Goal: Task Accomplishment & Management: Complete application form

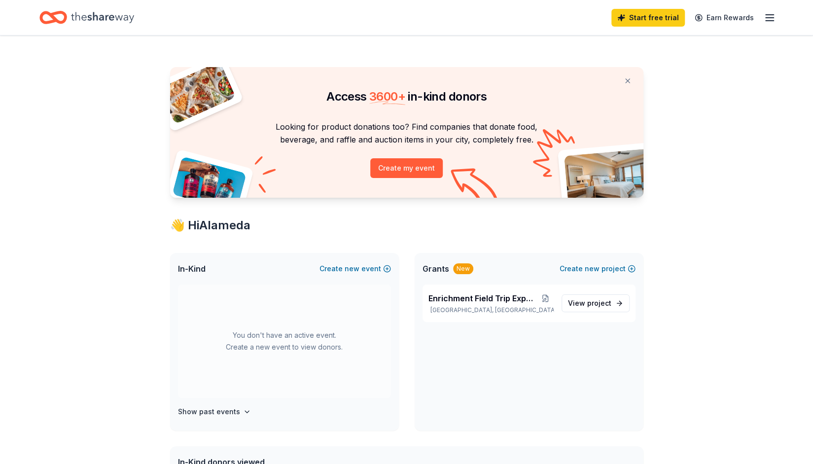
click at [771, 18] on icon "button" at bounding box center [770, 18] width 12 height 12
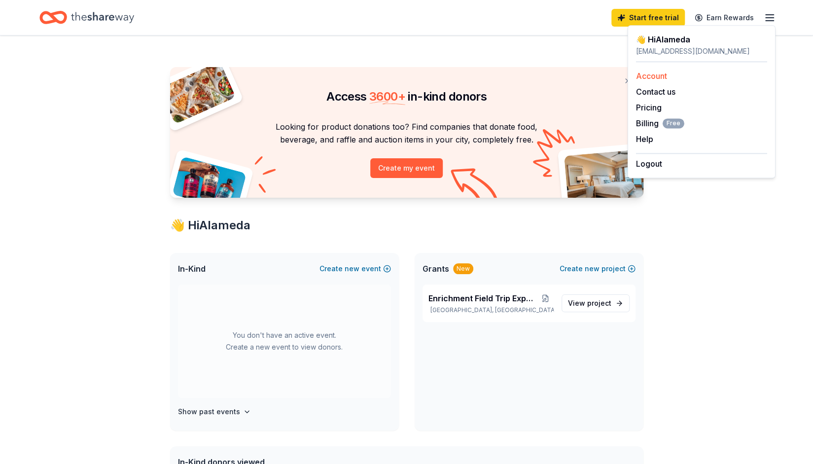
click at [659, 74] on link "Account" at bounding box center [651, 76] width 31 height 10
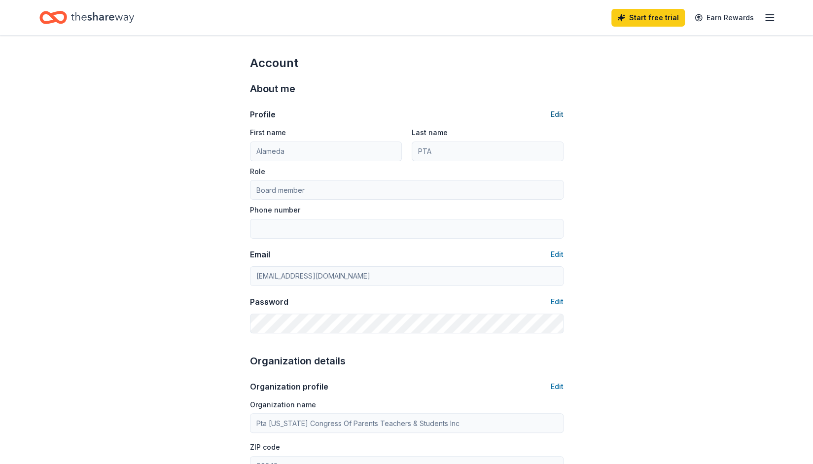
click at [558, 116] on button "Edit" at bounding box center [557, 115] width 13 height 12
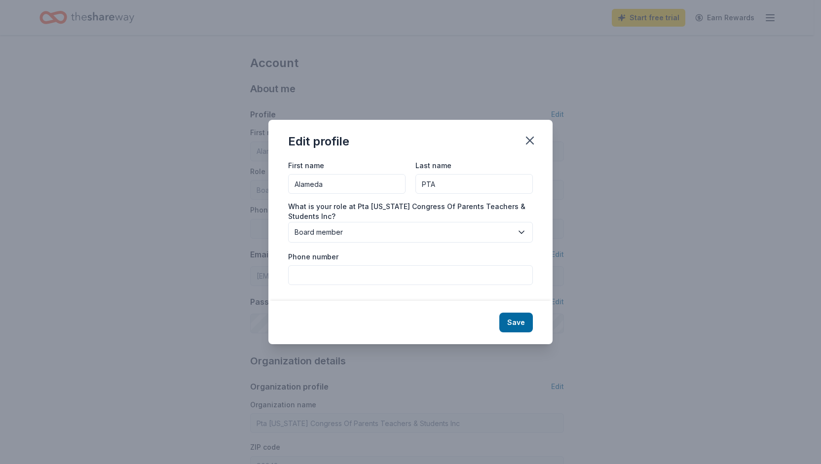
click at [333, 276] on input "Phone number" at bounding box center [410, 275] width 245 height 20
type input "5625053374"
click at [523, 321] on button "Save" at bounding box center [516, 323] width 34 height 20
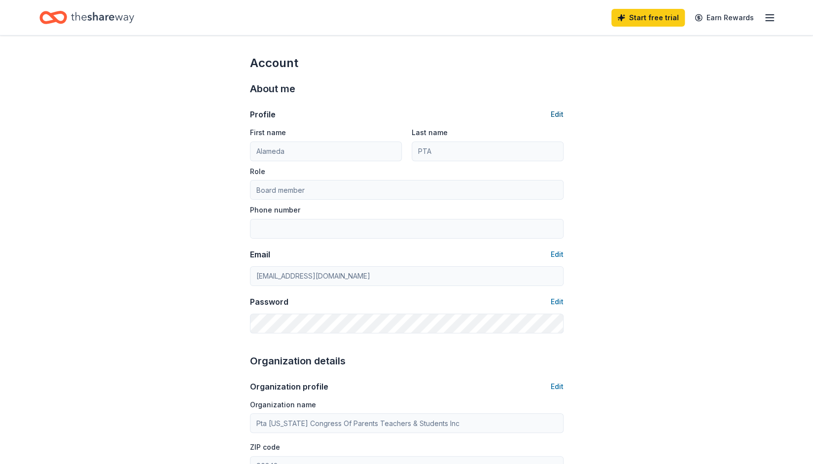
click at [557, 117] on button "Edit" at bounding box center [557, 115] width 13 height 12
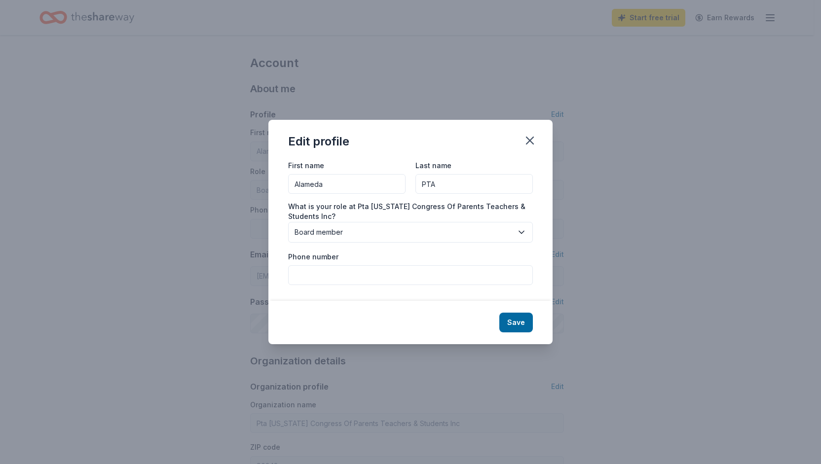
click at [320, 276] on input "Phone number" at bounding box center [410, 275] width 245 height 20
type input "5625053374"
click at [523, 325] on button "Save" at bounding box center [516, 323] width 34 height 20
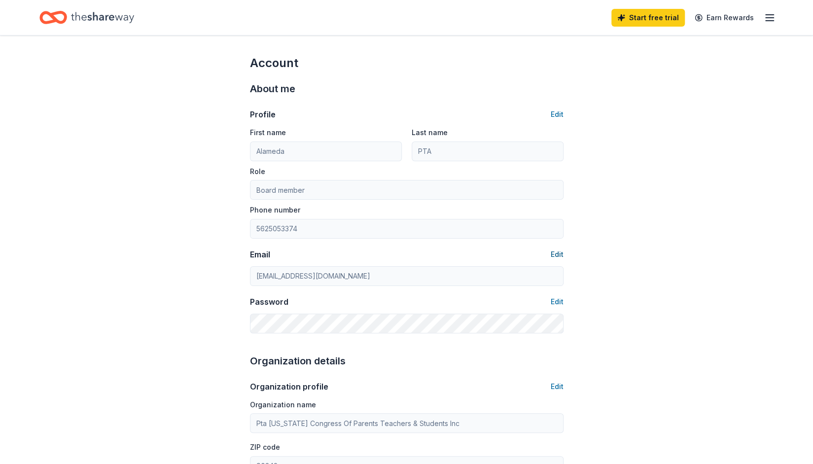
click at [559, 253] on button "Edit" at bounding box center [557, 255] width 13 height 12
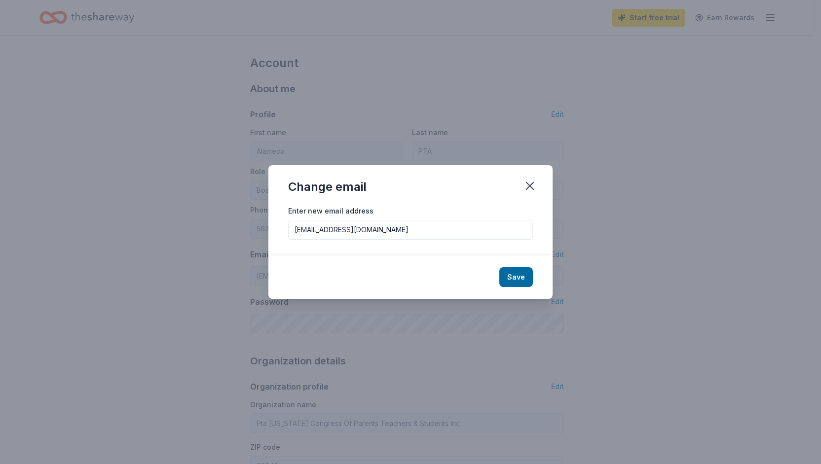
click at [345, 230] on input "[EMAIL_ADDRESS][DOMAIN_NAME]" at bounding box center [410, 230] width 245 height 20
type input "[EMAIL_ADDRESS][DOMAIN_NAME]"
click at [508, 276] on button "Save" at bounding box center [516, 277] width 34 height 20
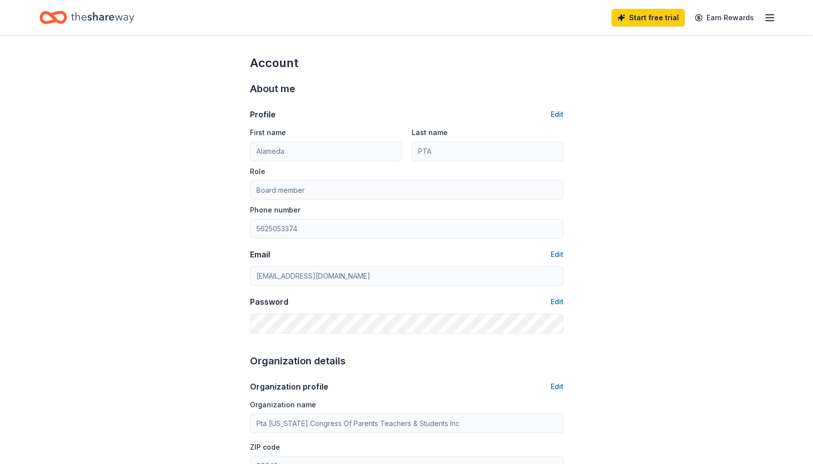
type input "[EMAIL_ADDRESS][DOMAIN_NAME]"
click at [46, 7] on icon "Home" at bounding box center [53, 17] width 28 height 23
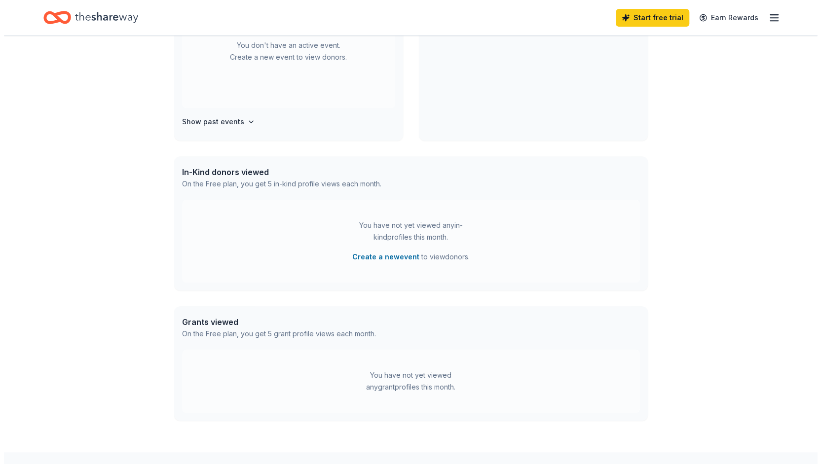
scroll to position [348, 0]
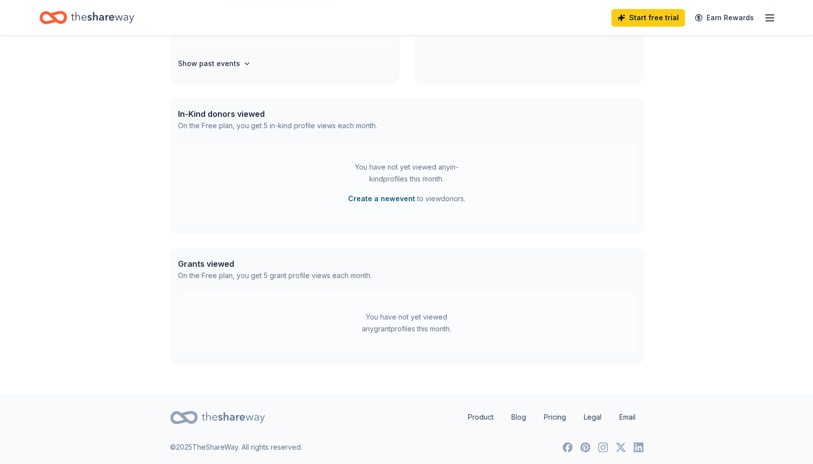
click at [400, 196] on button "Create a new event" at bounding box center [381, 199] width 67 height 12
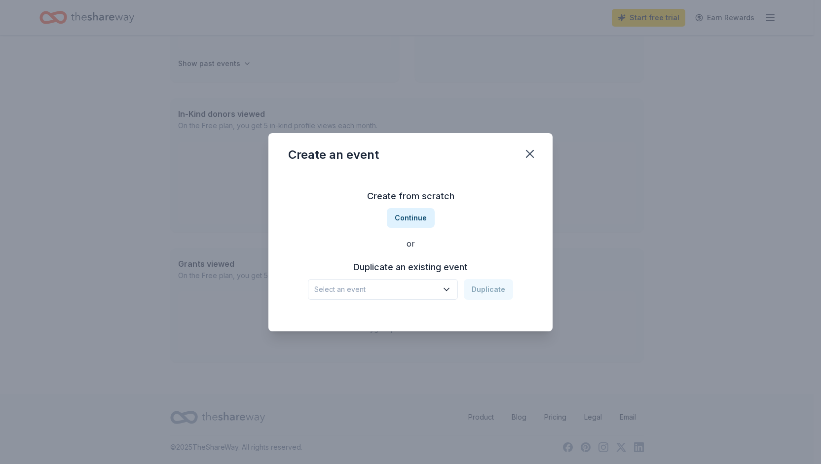
click at [444, 292] on icon "button" at bounding box center [446, 290] width 10 height 10
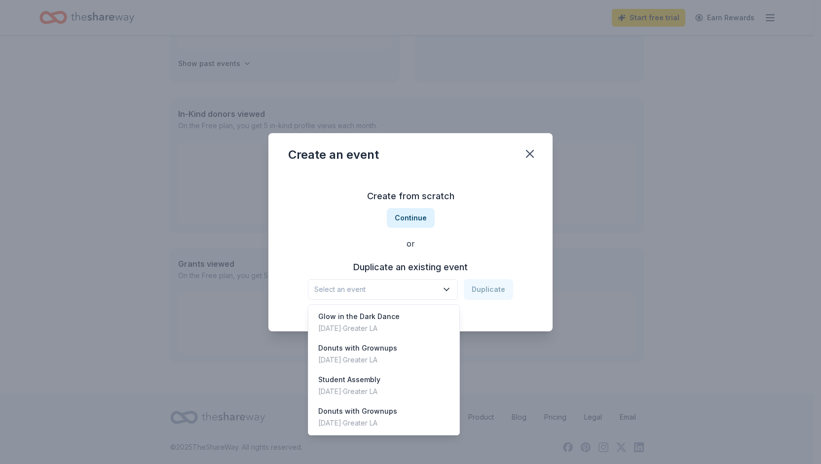
click at [407, 222] on div "Create from scratch Continue or Duplicate an existing event Select an event Dup…" at bounding box center [410, 244] width 245 height 143
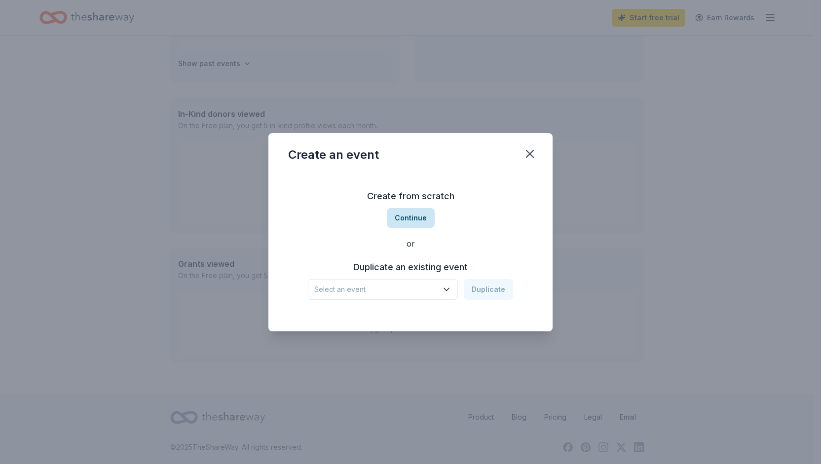
click at [422, 216] on button "Continue" at bounding box center [411, 218] width 48 height 20
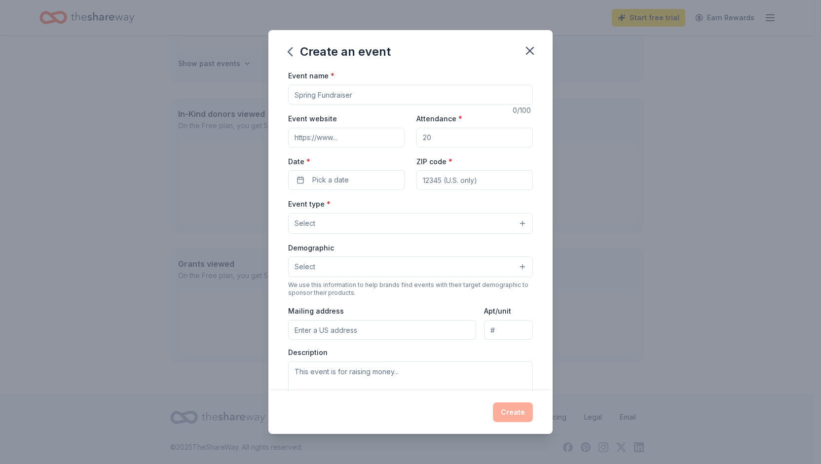
click at [354, 96] on input "Event name *" at bounding box center [410, 95] width 245 height 20
type input "Trunk to Trunk"
click at [427, 142] on input "Attendance *" at bounding box center [474, 138] width 116 height 20
type input "500"
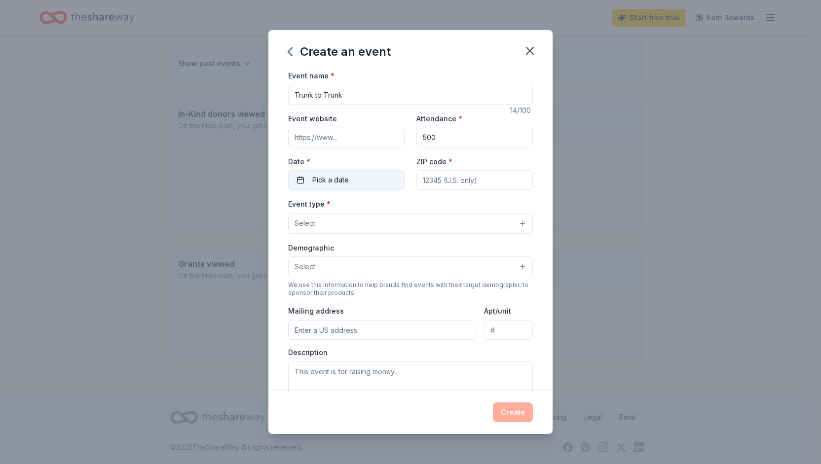
click at [325, 181] on span "Pick a date" at bounding box center [330, 180] width 37 height 12
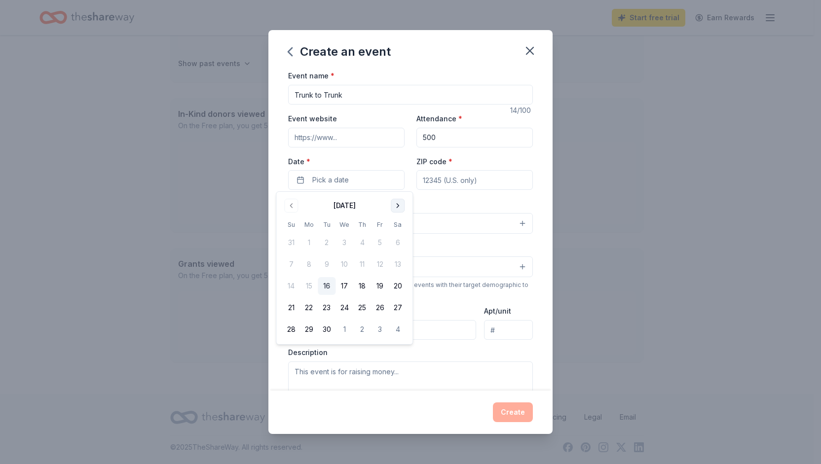
click at [398, 205] on button "Go to next month" at bounding box center [398, 206] width 14 height 14
click at [364, 332] on button "30" at bounding box center [362, 330] width 18 height 18
click at [446, 179] on input "ZIP code *" at bounding box center [474, 180] width 116 height 20
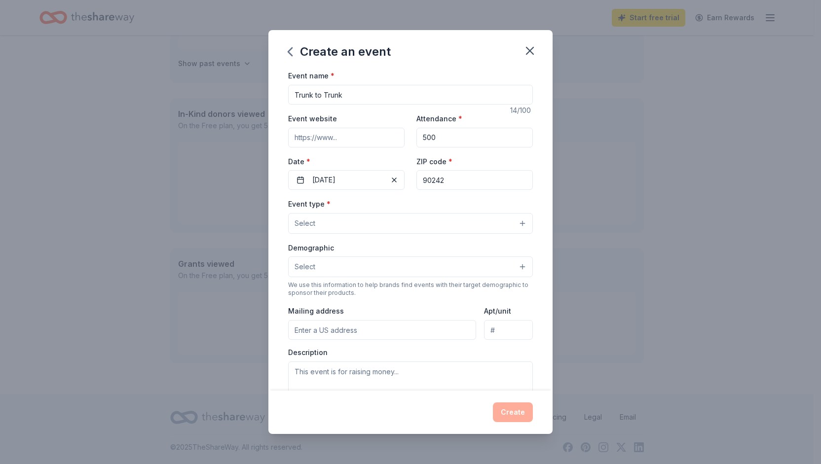
type input "90242"
click at [351, 225] on button "Select" at bounding box center [410, 223] width 245 height 21
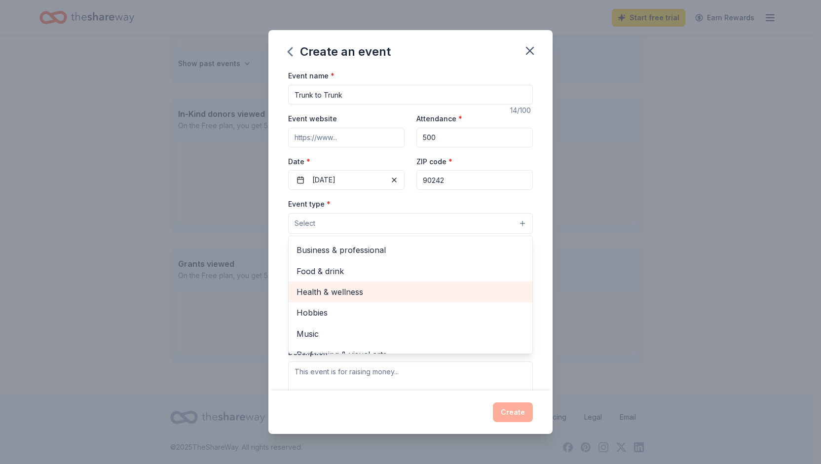
scroll to position [33, 0]
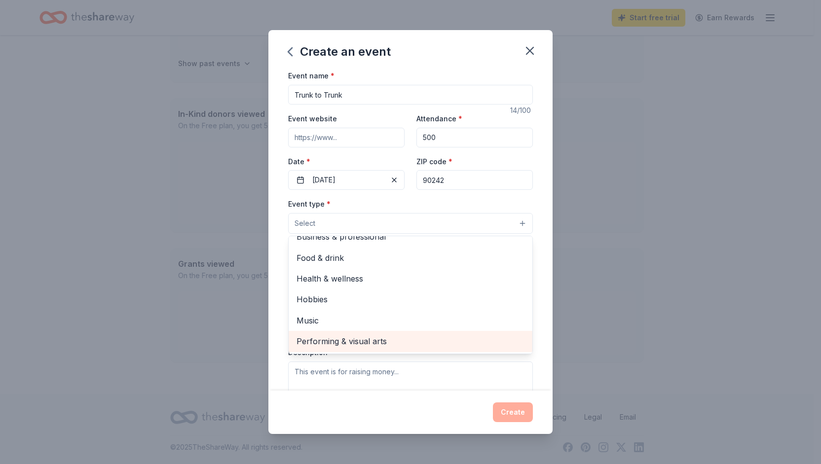
click at [335, 343] on span "Performing & visual arts" at bounding box center [410, 341] width 228 height 13
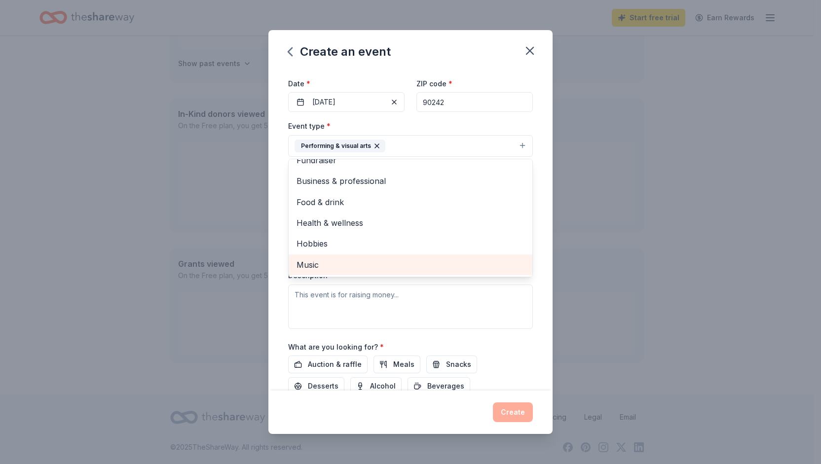
scroll to position [103, 0]
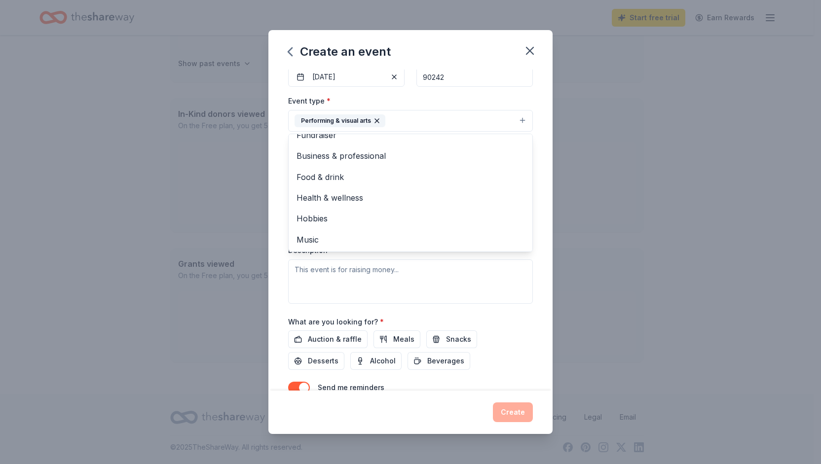
click at [271, 148] on div "Event name * Trunk to Trunk 14 /100 Event website Attendance * 500 Date * [DATE…" at bounding box center [410, 230] width 284 height 321
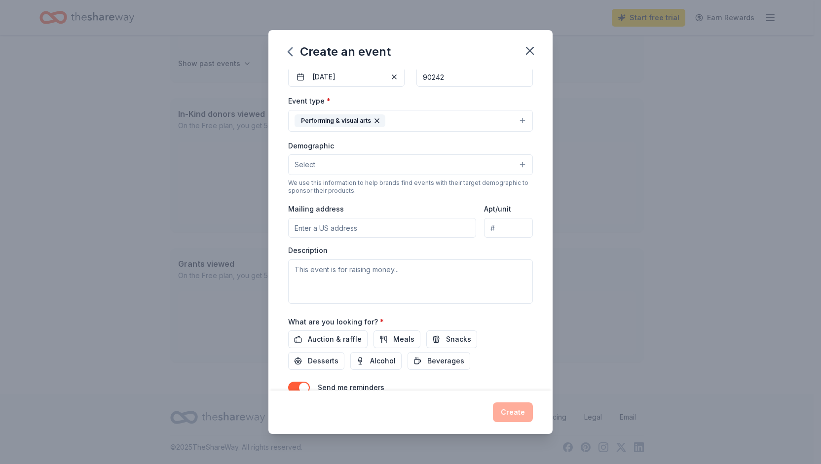
click at [353, 161] on button "Select" at bounding box center [410, 164] width 245 height 21
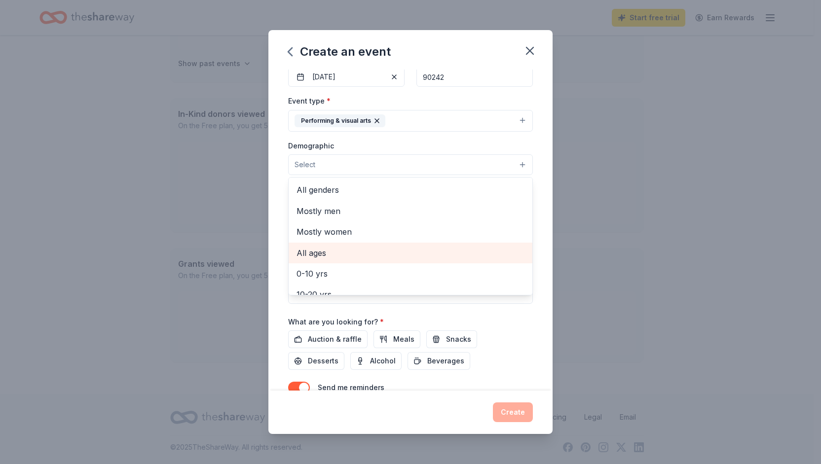
scroll to position [1, 0]
click at [332, 246] on span "All ages" at bounding box center [410, 252] width 228 height 13
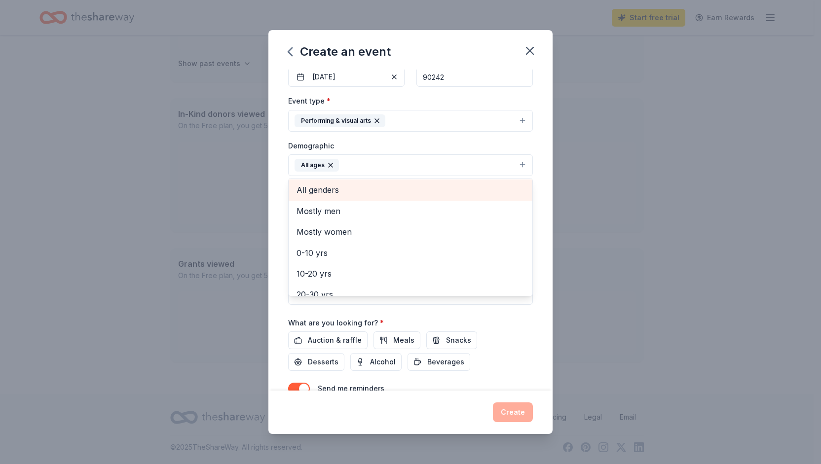
click at [338, 188] on span "All genders" at bounding box center [410, 189] width 228 height 13
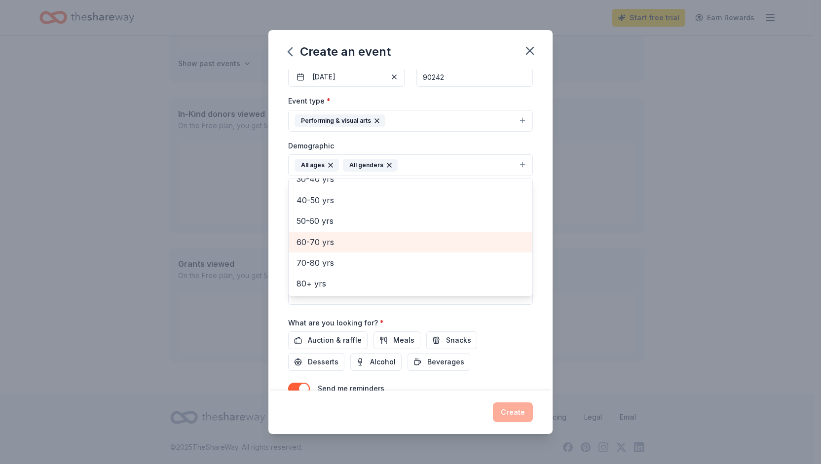
scroll to position [149, 0]
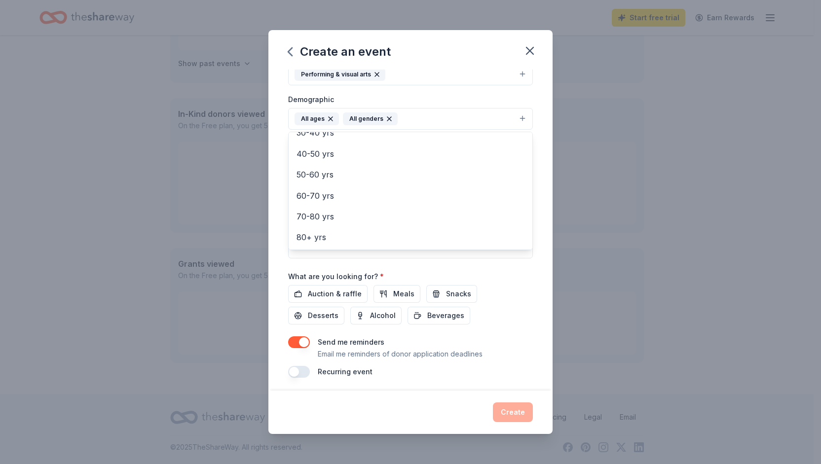
click at [279, 255] on div "Event name * Trunk to Trunk 14 /100 Event website Attendance * 500 Date * [DATE…" at bounding box center [410, 230] width 284 height 321
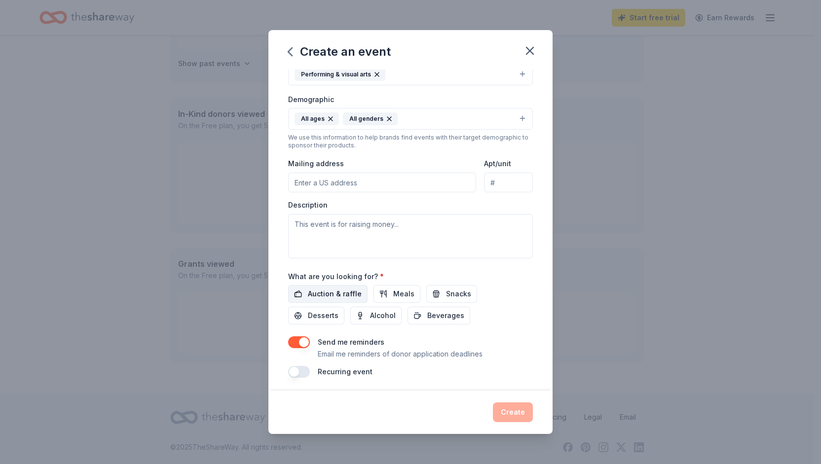
click at [331, 293] on span "Auction & raffle" at bounding box center [335, 294] width 54 height 12
click at [389, 291] on button "Meals" at bounding box center [396, 294] width 47 height 18
click at [438, 291] on button "Snacks" at bounding box center [451, 294] width 51 height 18
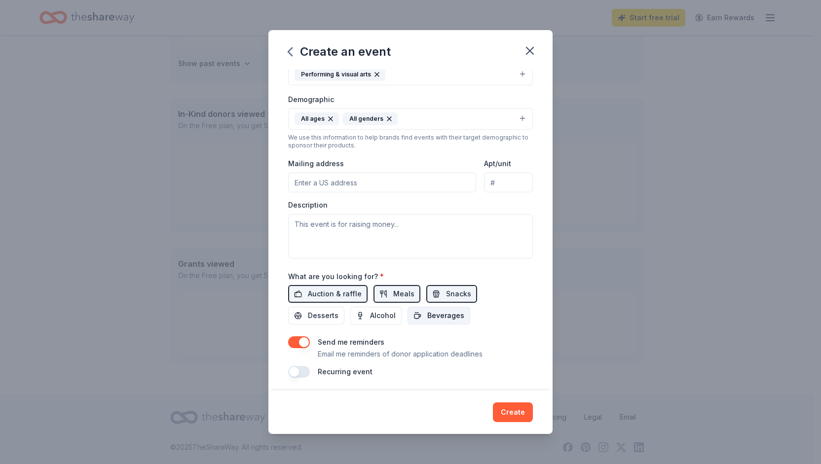
click at [420, 315] on button "Beverages" at bounding box center [438, 316] width 63 height 18
click at [362, 312] on button "Alcohol" at bounding box center [375, 316] width 51 height 18
click at [328, 311] on span "Desserts" at bounding box center [323, 316] width 31 height 12
click at [304, 343] on button "button" at bounding box center [299, 342] width 22 height 12
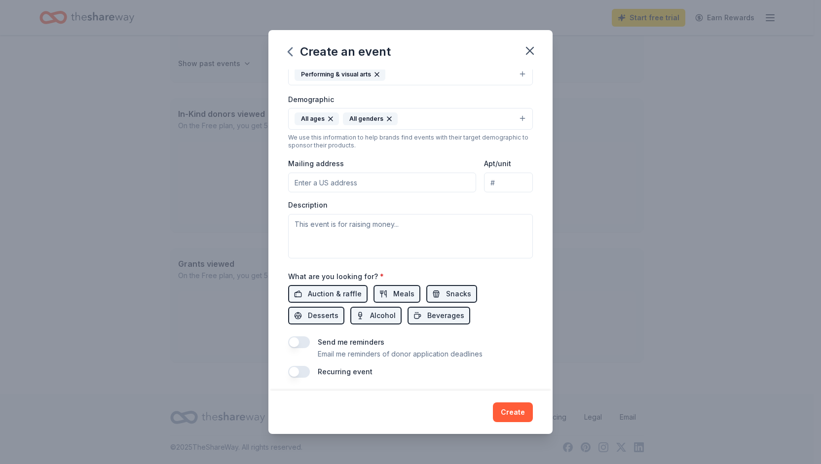
click at [302, 371] on button "button" at bounding box center [299, 372] width 22 height 12
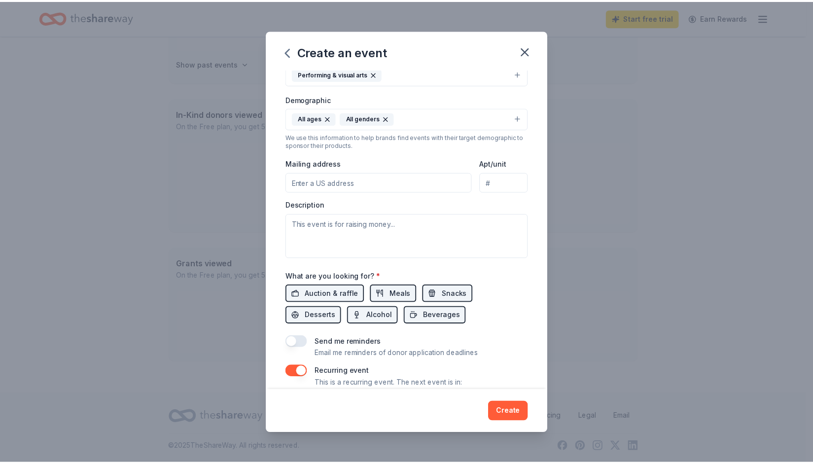
scroll to position [185, 0]
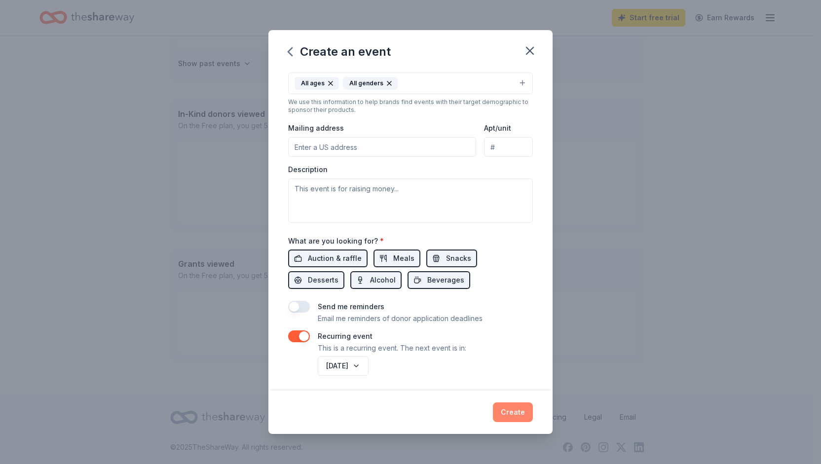
click at [523, 412] on button "Create" at bounding box center [513, 413] width 40 height 20
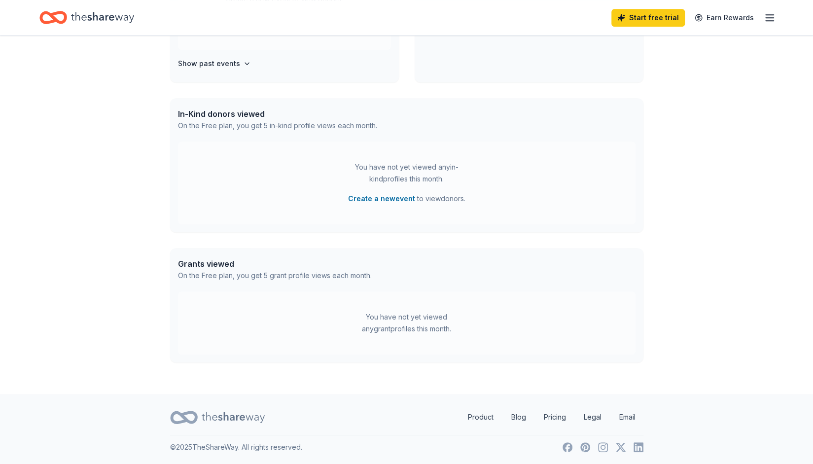
scroll to position [272, 0]
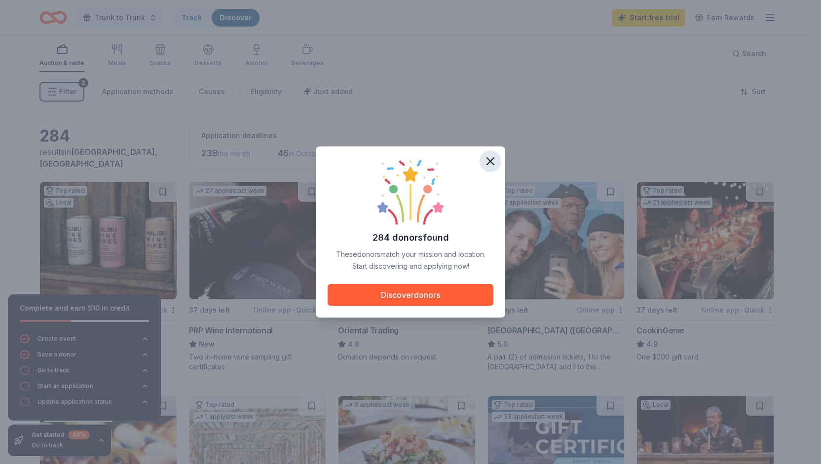
click at [491, 156] on icon "button" at bounding box center [490, 161] width 14 height 14
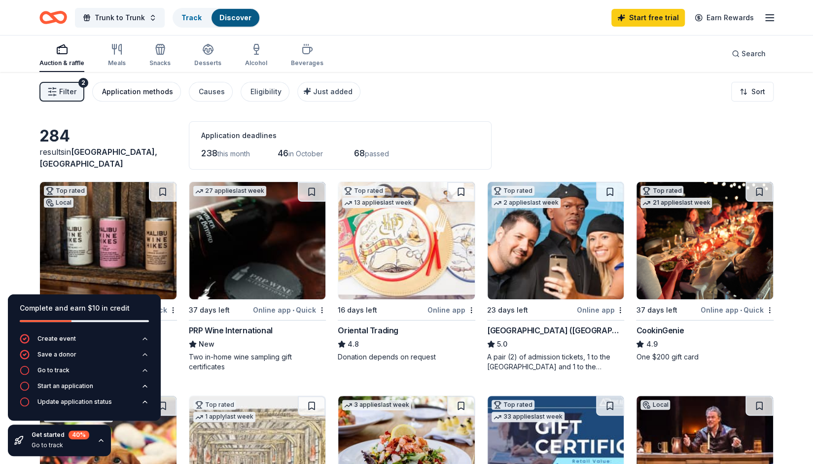
click at [152, 94] on div "Application methods" at bounding box center [137, 92] width 71 height 12
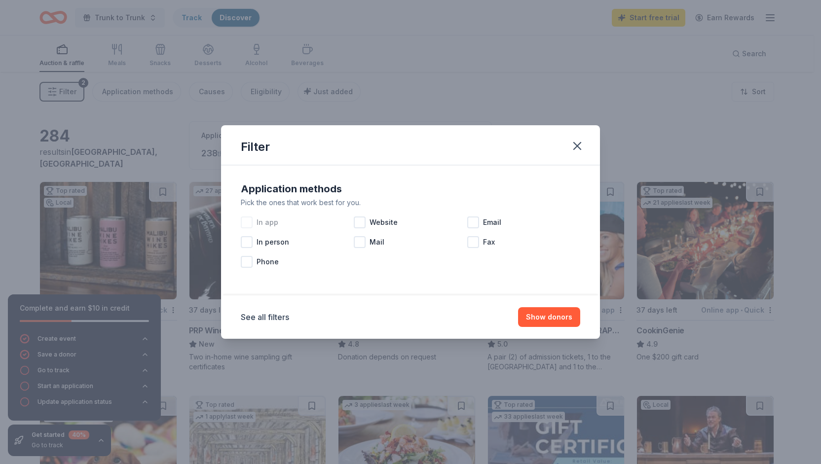
click at [247, 220] on div at bounding box center [247, 223] width 12 height 12
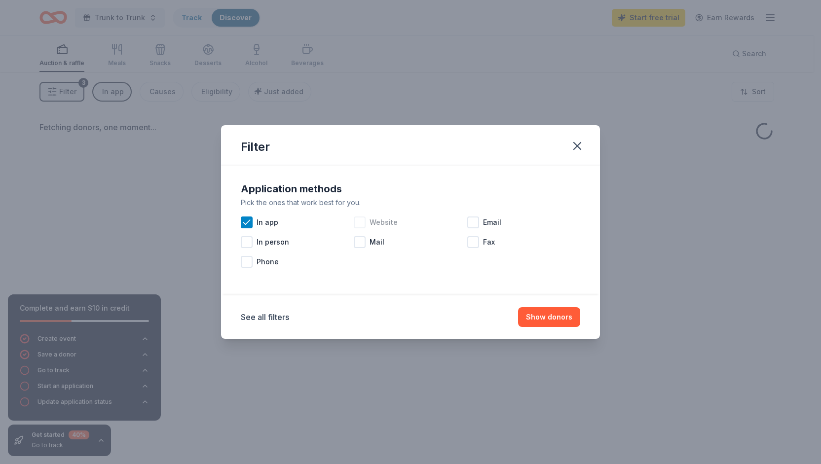
click at [359, 221] on div at bounding box center [360, 223] width 12 height 12
click at [477, 220] on div at bounding box center [473, 223] width 12 height 12
click at [546, 317] on button "Show donors" at bounding box center [549, 317] width 62 height 20
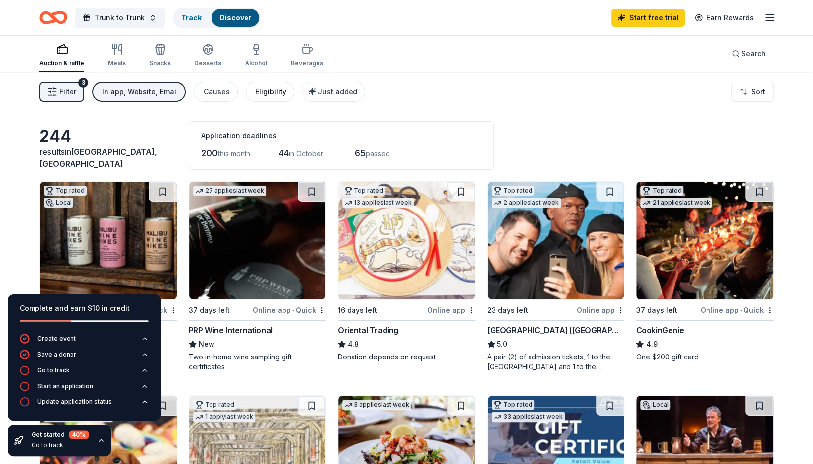
click at [263, 94] on div "Eligibility" at bounding box center [271, 92] width 31 height 12
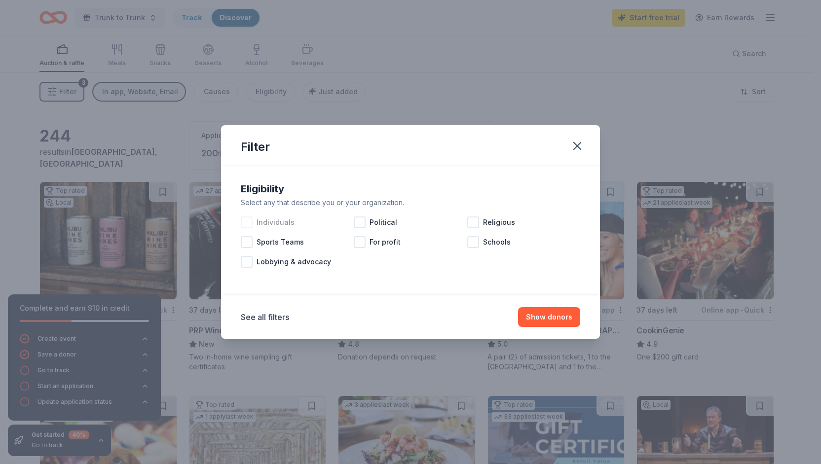
click at [248, 224] on div at bounding box center [247, 223] width 12 height 12
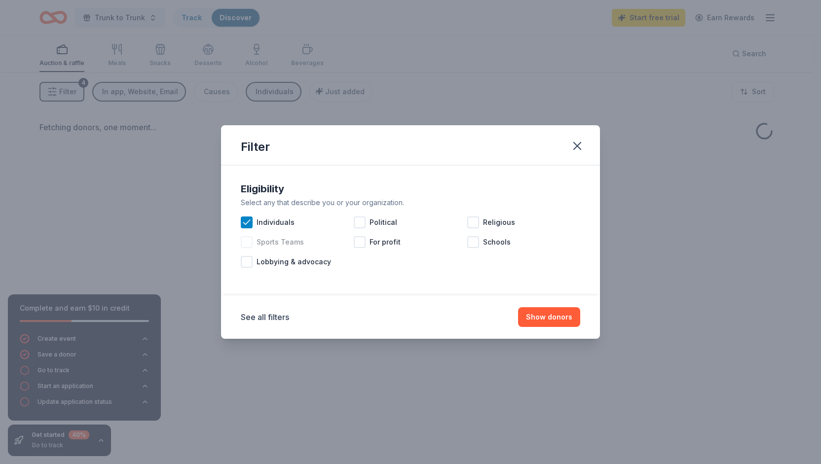
click at [247, 247] on div at bounding box center [247, 242] width 12 height 12
click at [474, 242] on div at bounding box center [473, 242] width 12 height 12
click at [545, 324] on button "Show donors" at bounding box center [549, 317] width 62 height 20
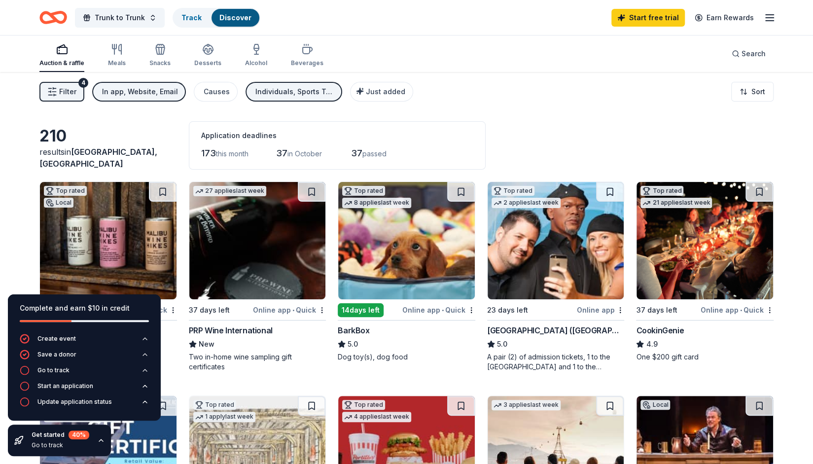
click at [49, 88] on line "button" at bounding box center [50, 88] width 3 height 0
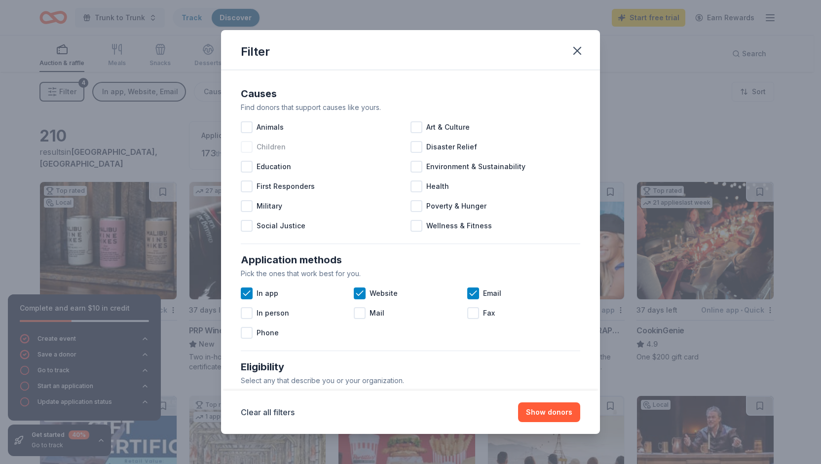
click at [246, 145] on div at bounding box center [247, 147] width 12 height 12
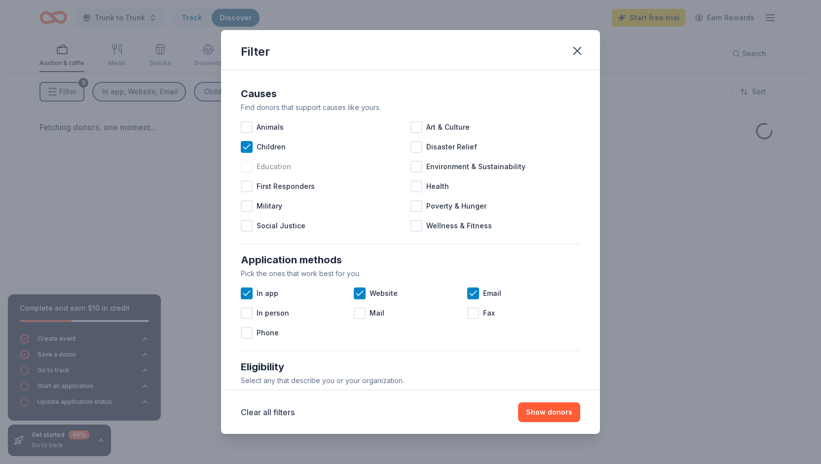
click at [247, 168] on div at bounding box center [247, 167] width 12 height 12
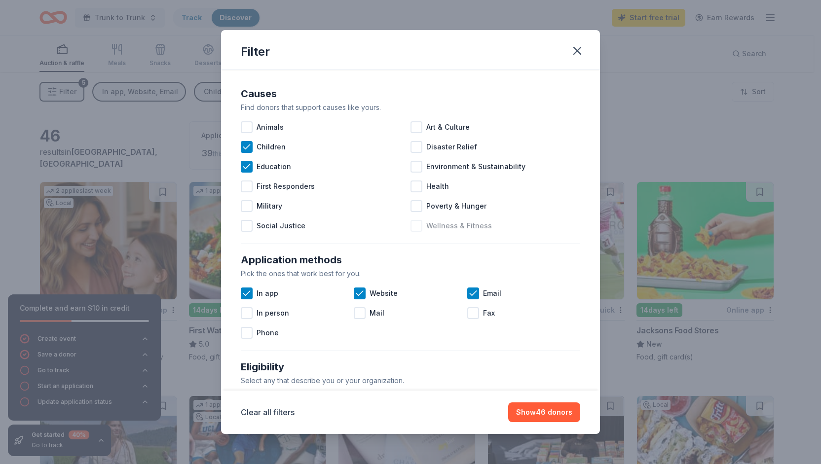
click at [413, 225] on div at bounding box center [416, 226] width 12 height 12
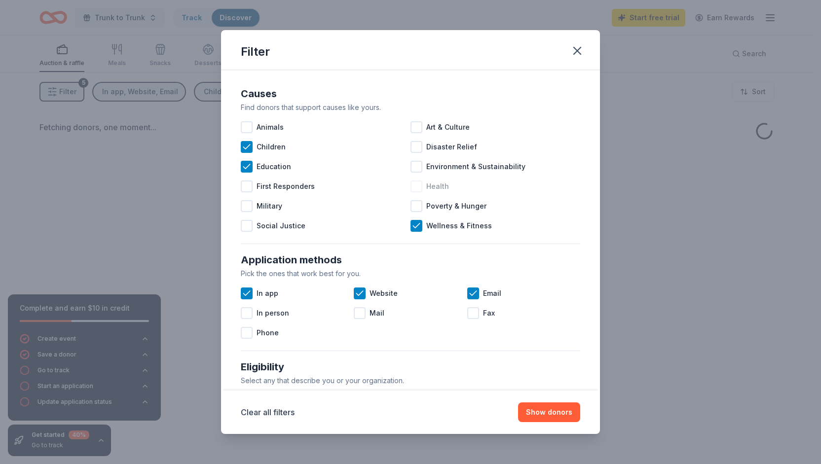
click at [412, 187] on div at bounding box center [416, 187] width 12 height 12
click at [412, 161] on div at bounding box center [416, 167] width 12 height 12
click at [405, 119] on div "Animals" at bounding box center [326, 127] width 170 height 20
click at [410, 122] on div at bounding box center [416, 127] width 12 height 12
click at [248, 130] on icon at bounding box center [247, 127] width 10 height 10
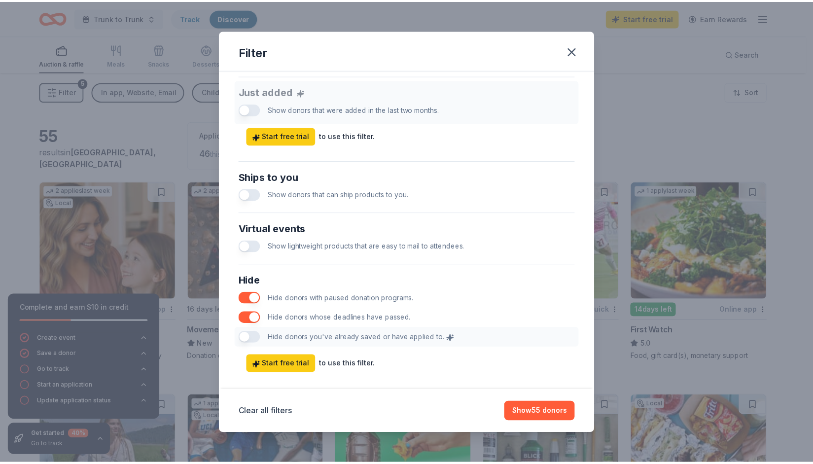
scroll to position [396, 0]
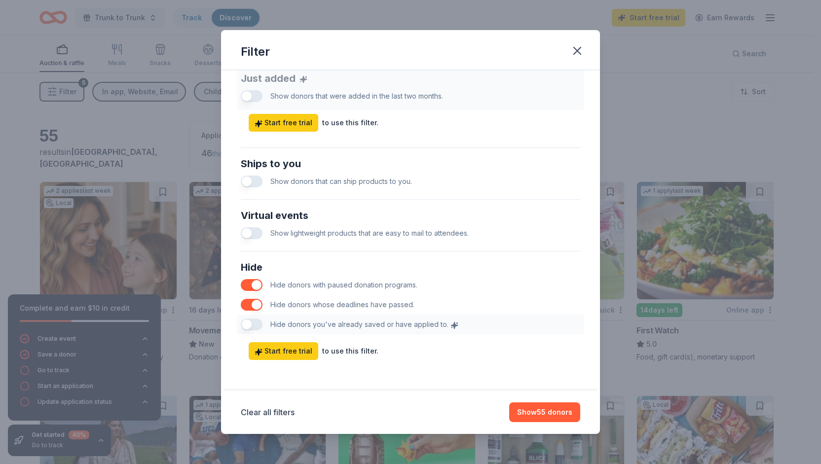
click at [325, 233] on span "Show lightweight products that are easy to mail to attendees." at bounding box center [369, 233] width 198 height 8
click at [537, 415] on button "Show 55 donors" at bounding box center [544, 413] width 71 height 20
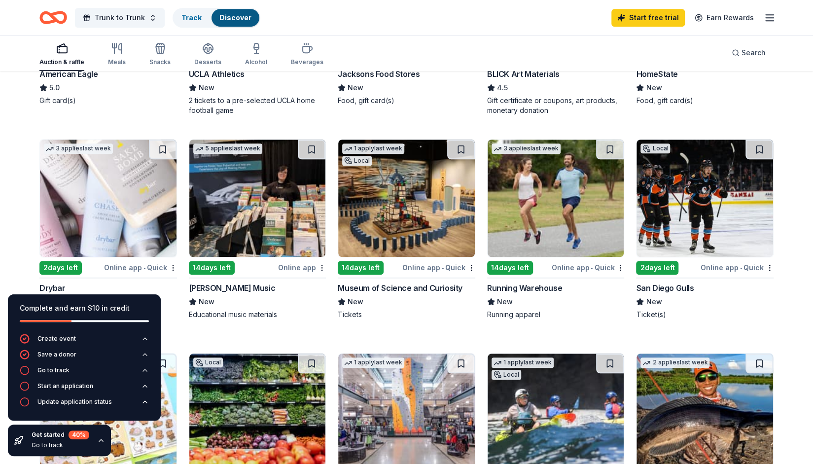
scroll to position [471, 0]
click at [93, 304] on div "Complete and earn $10 in credit" at bounding box center [84, 308] width 129 height 12
click at [100, 444] on icon "button" at bounding box center [101, 441] width 8 height 8
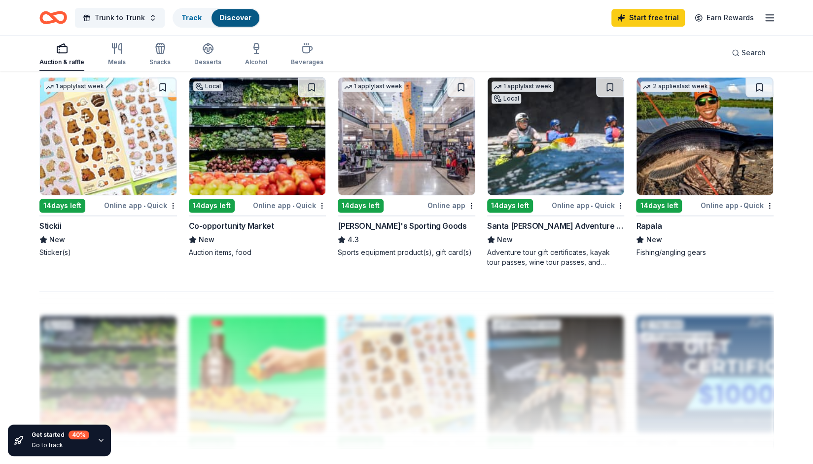
scroll to position [692, 0]
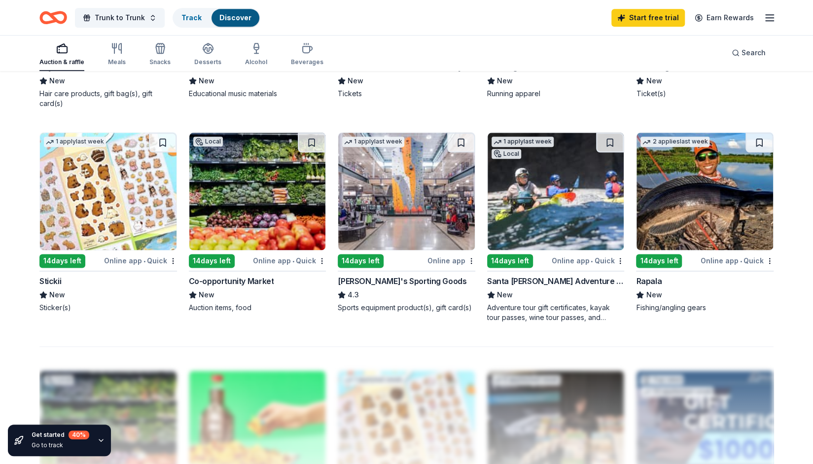
click at [140, 189] on img at bounding box center [108, 191] width 137 height 117
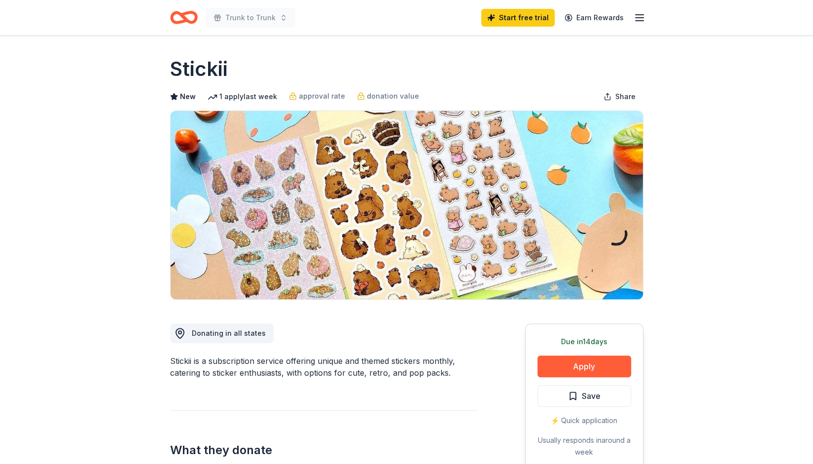
click at [183, 10] on icon "Home" at bounding box center [184, 17] width 28 height 23
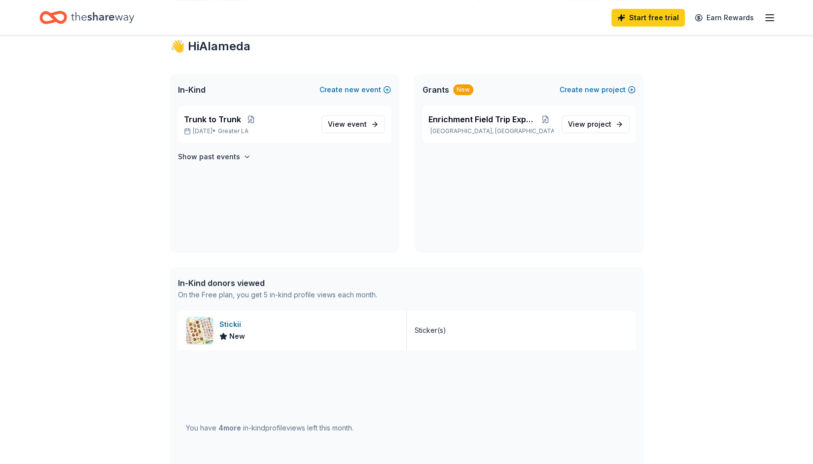
scroll to position [33, 0]
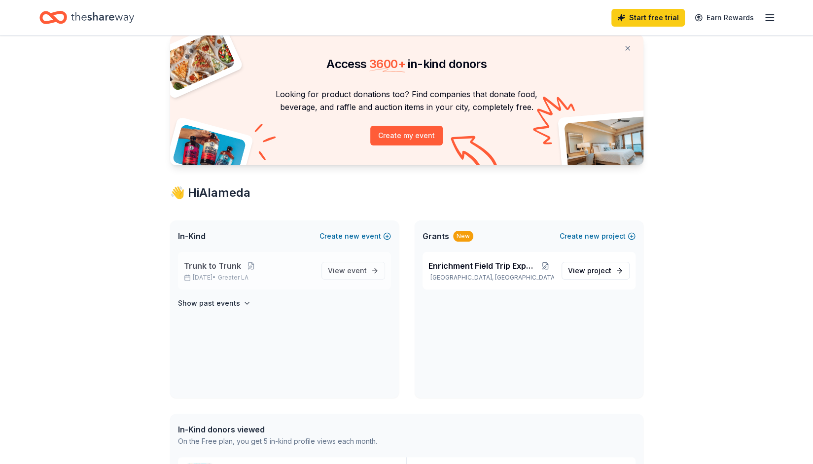
click at [220, 268] on span "Trunk to Trunk" at bounding box center [212, 266] width 57 height 12
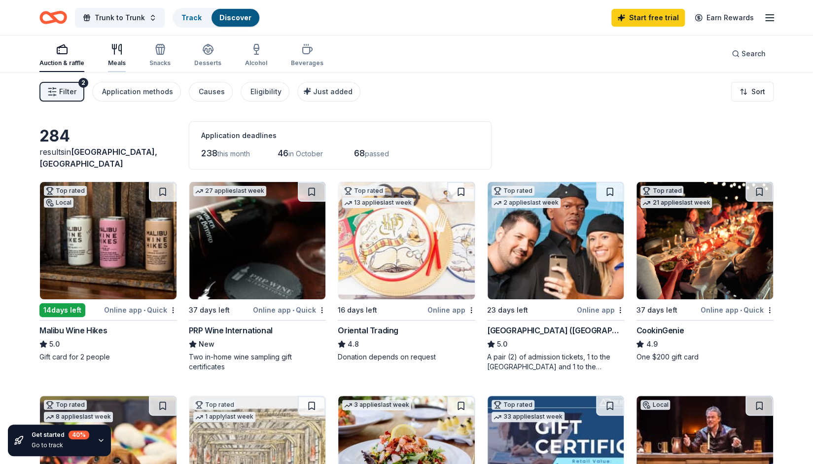
click at [114, 59] on div "Meals" at bounding box center [117, 63] width 18 height 8
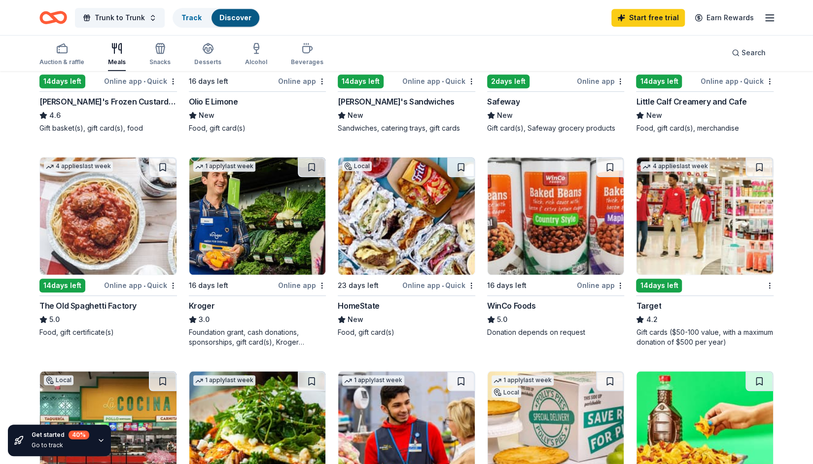
scroll to position [430, 0]
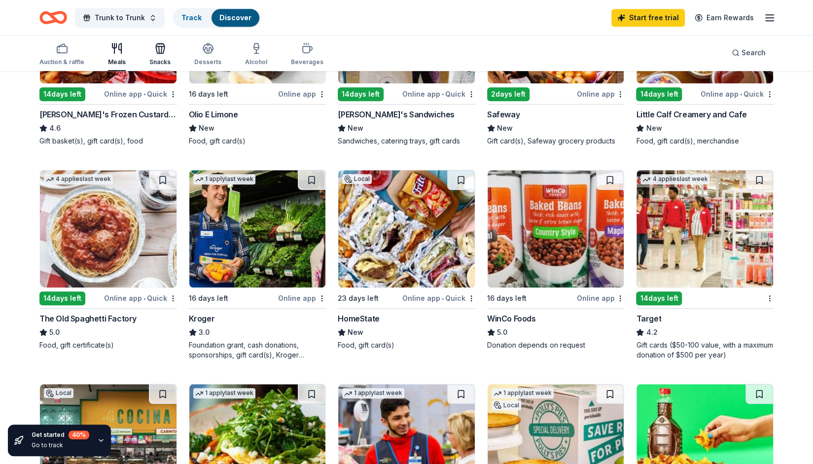
click at [160, 57] on div "Snacks" at bounding box center [159, 54] width 21 height 24
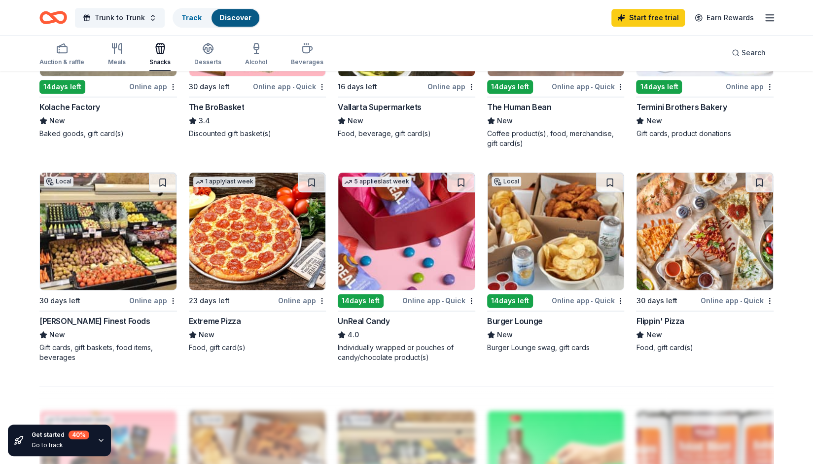
scroll to position [633, 0]
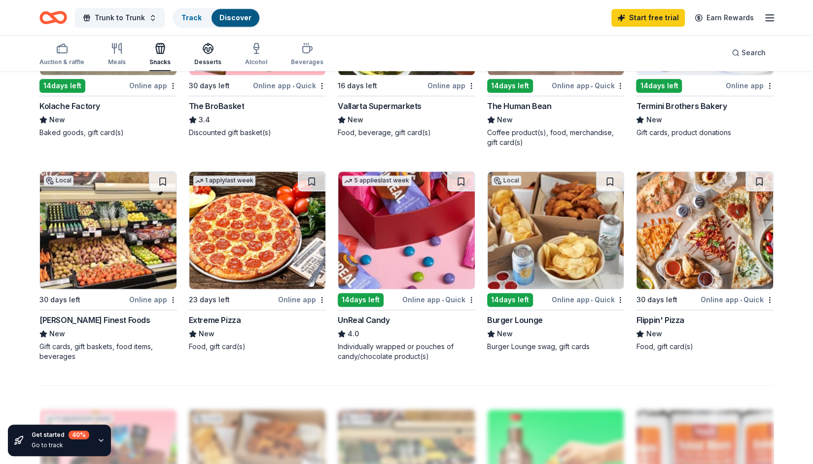
click at [212, 53] on div "button" at bounding box center [207, 48] width 27 height 12
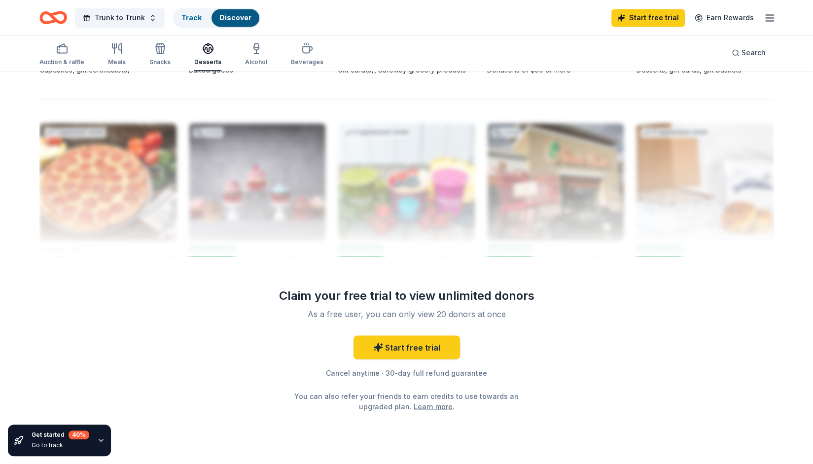
scroll to position [924, 0]
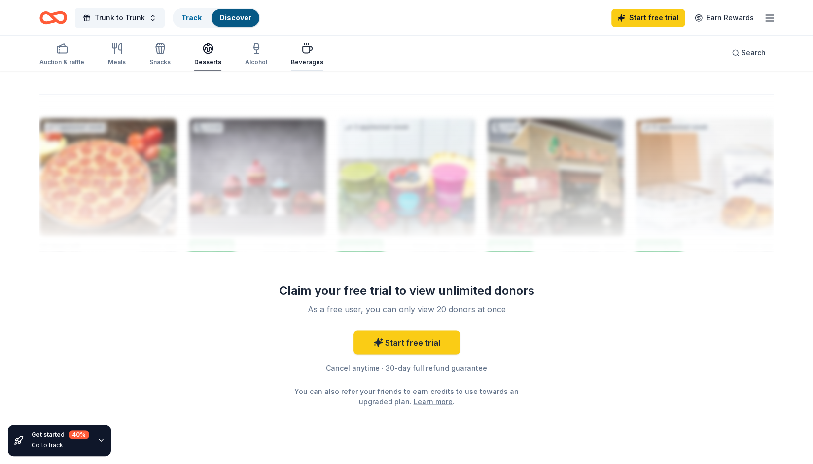
click at [294, 49] on div "button" at bounding box center [307, 48] width 33 height 12
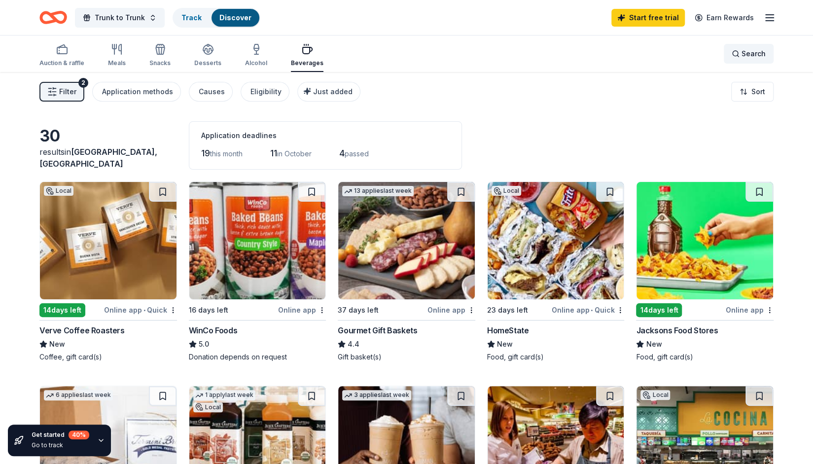
click at [738, 58] on div "Search" at bounding box center [749, 54] width 34 height 12
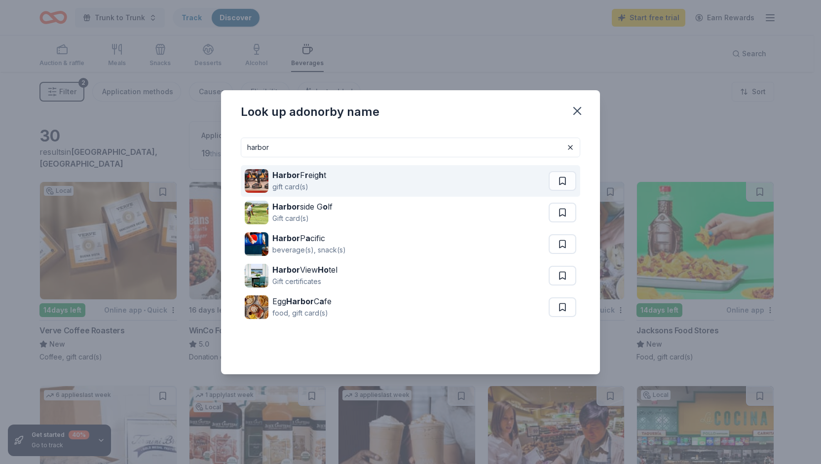
type input "harbor"
click at [323, 178] on strong "h" at bounding box center [321, 175] width 5 height 10
